Goal: Transaction & Acquisition: Purchase product/service

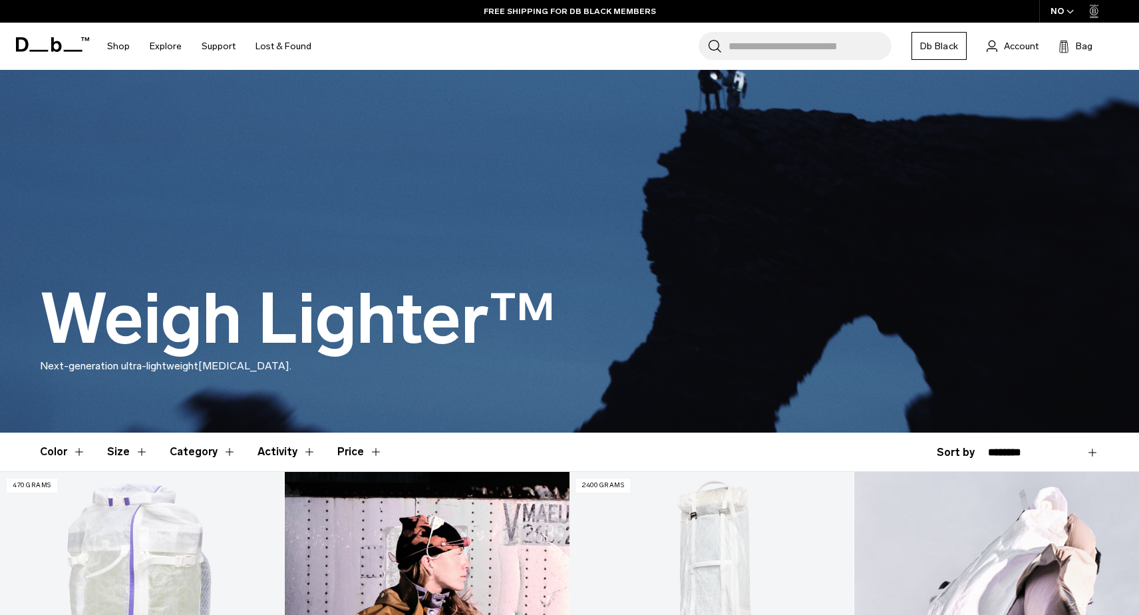
click at [1063, 15] on div "NO" at bounding box center [1062, 11] width 47 height 23
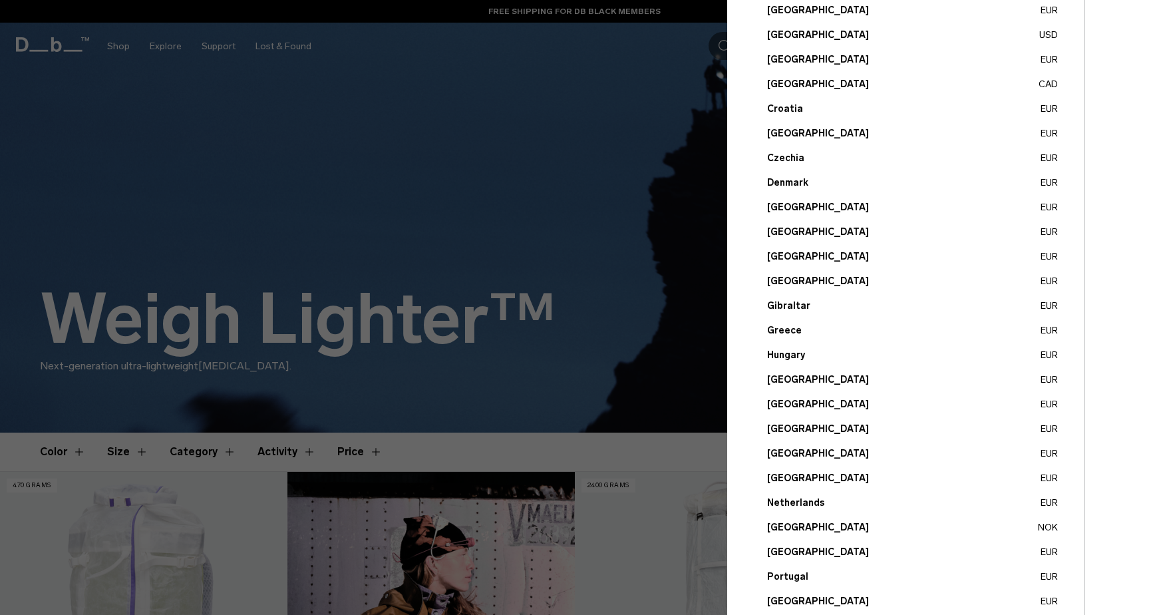
scroll to position [174, 0]
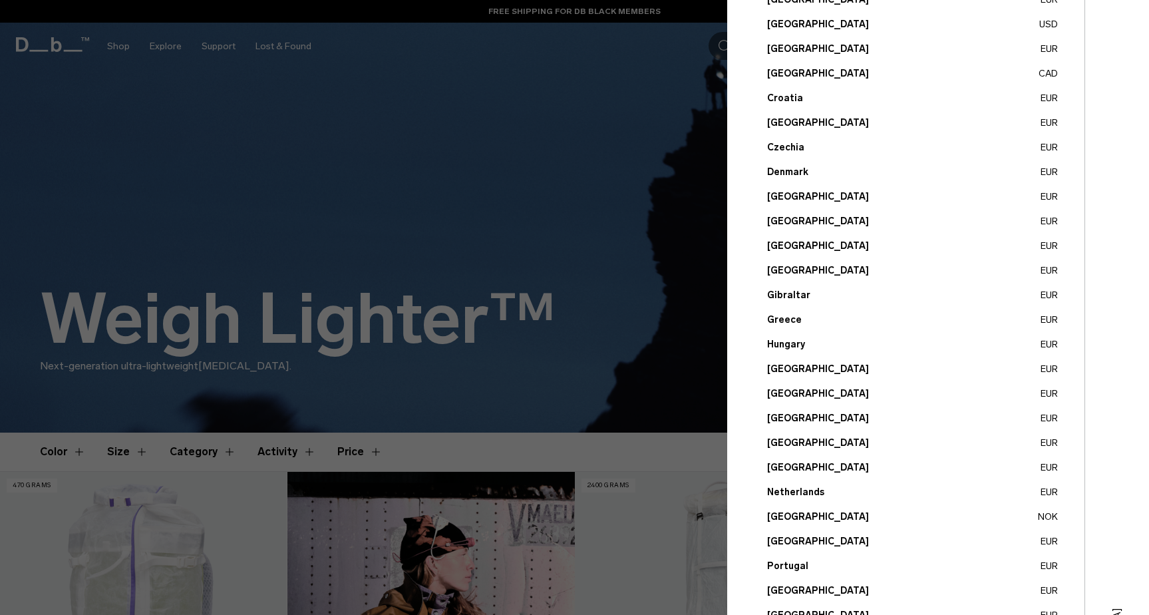
click at [796, 495] on button "Netherlands EUR" at bounding box center [912, 492] width 291 height 14
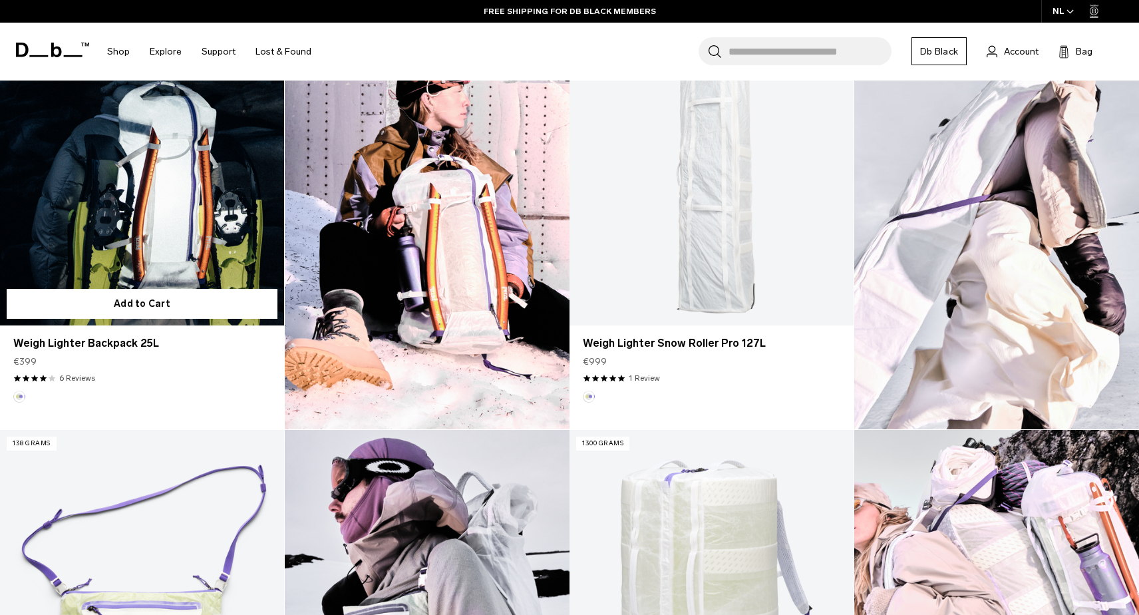
scroll to position [385, 0]
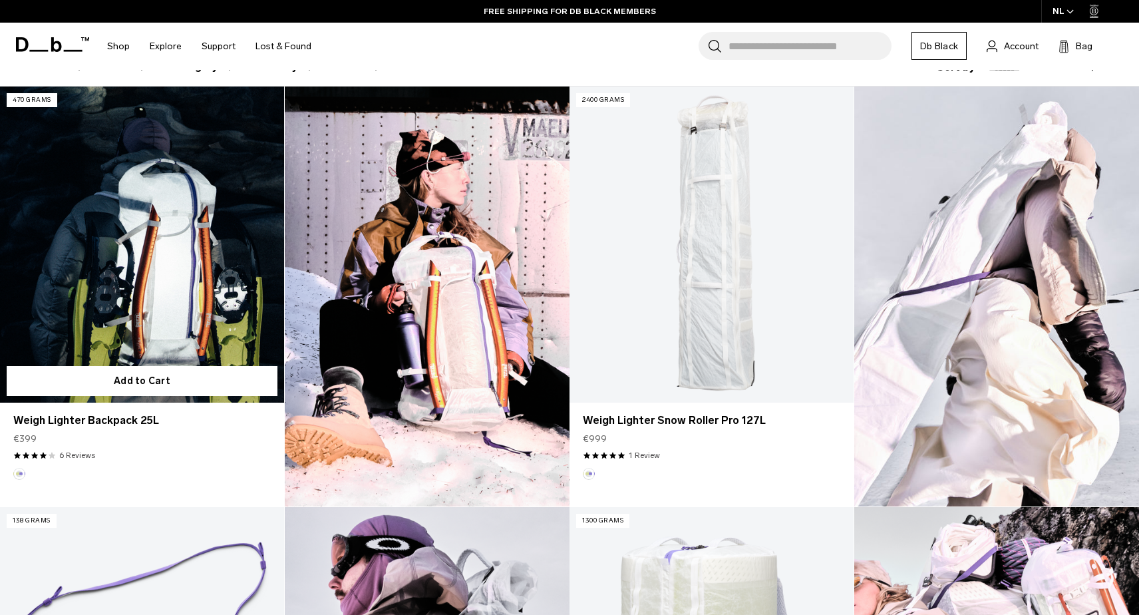
click at [208, 225] on link "Weigh Lighter Backpack 25L" at bounding box center [142, 243] width 284 height 315
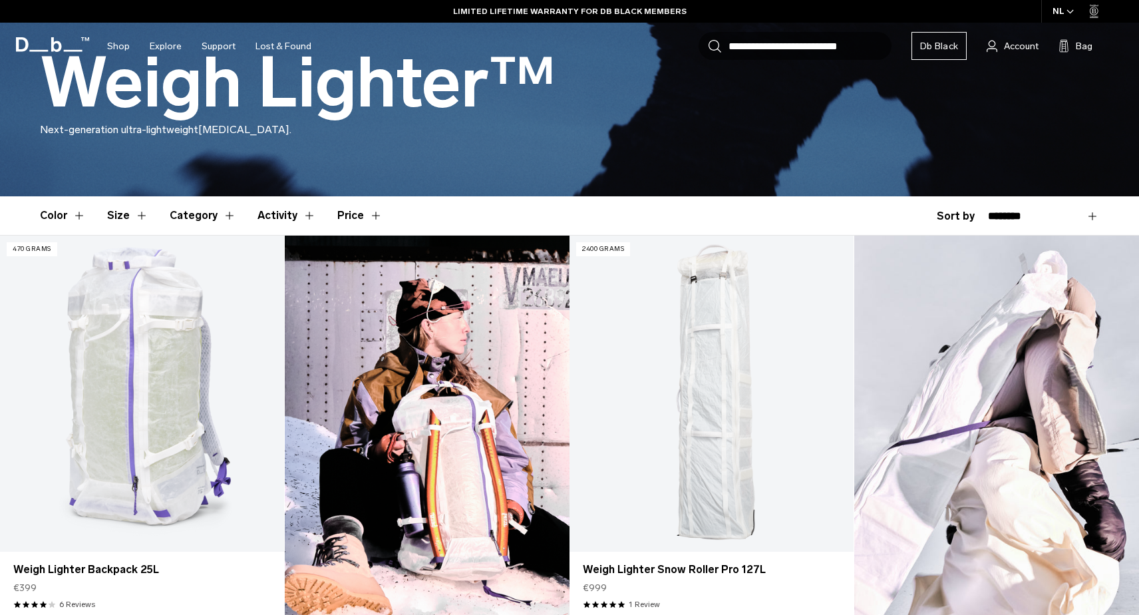
scroll to position [448, 0]
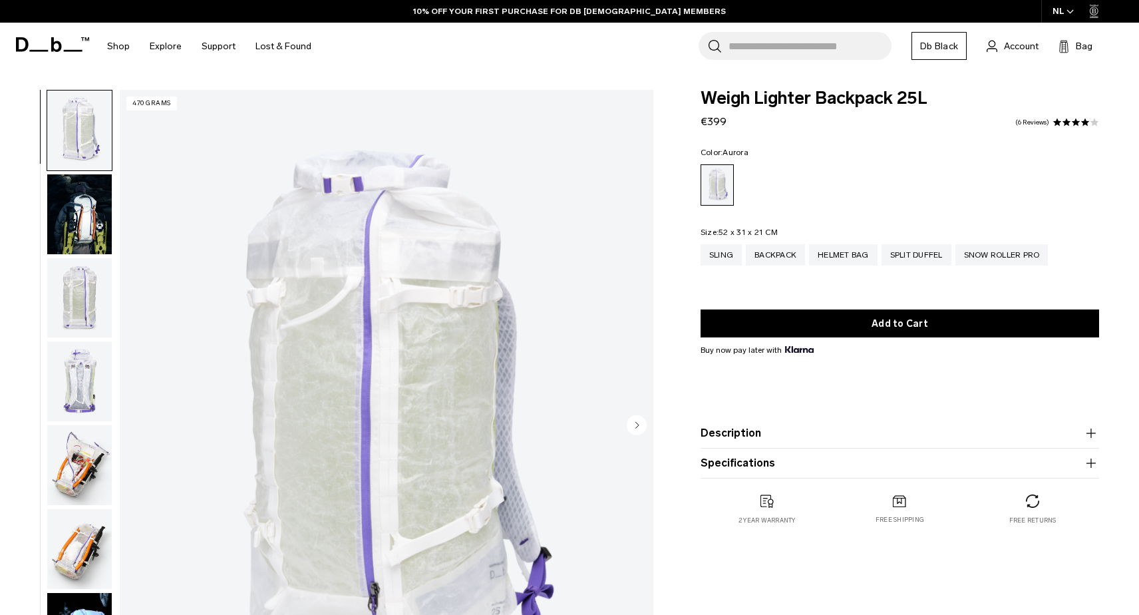
click at [74, 201] on img "button" at bounding box center [79, 214] width 65 height 80
